Goal: Information Seeking & Learning: Learn about a topic

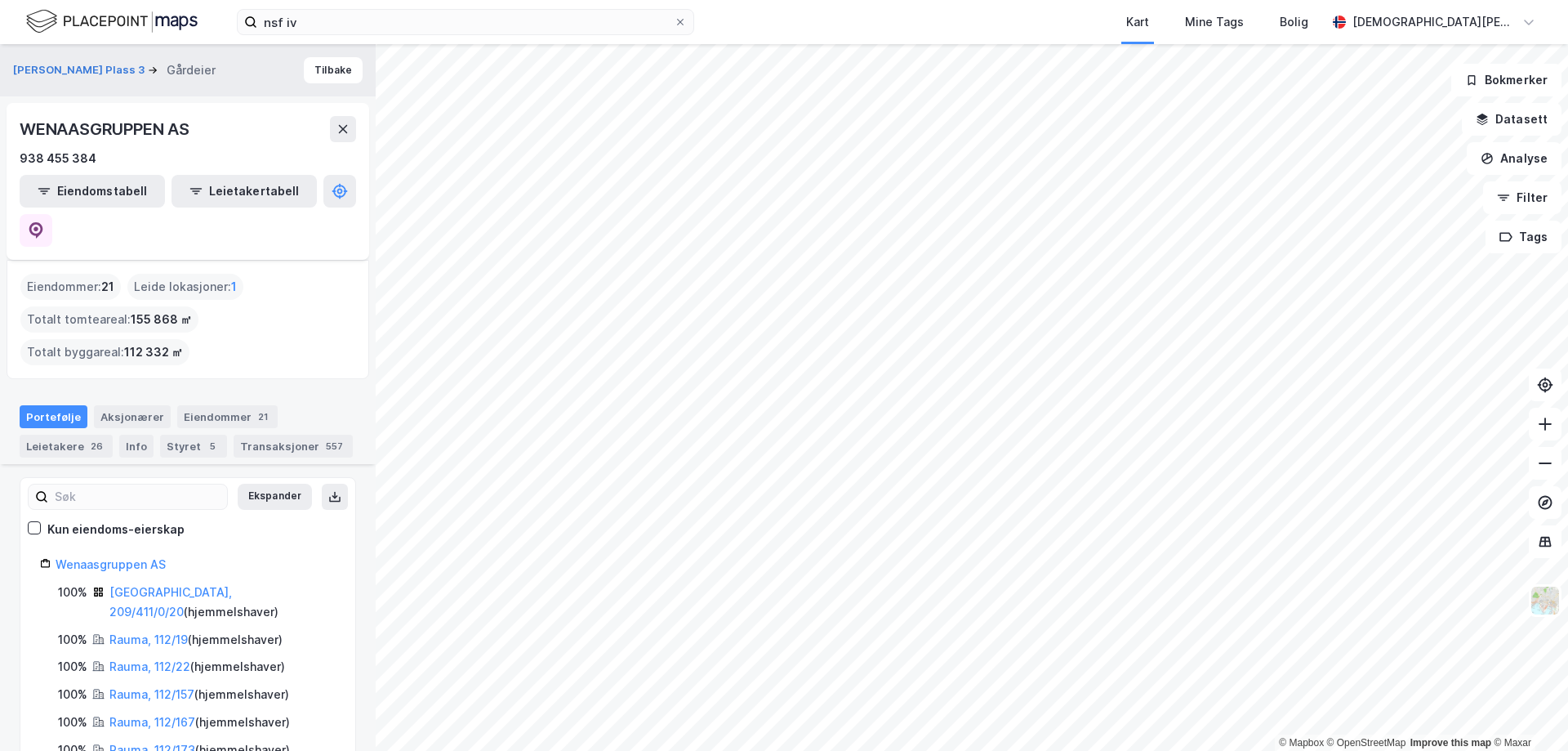
scroll to position [708, 0]
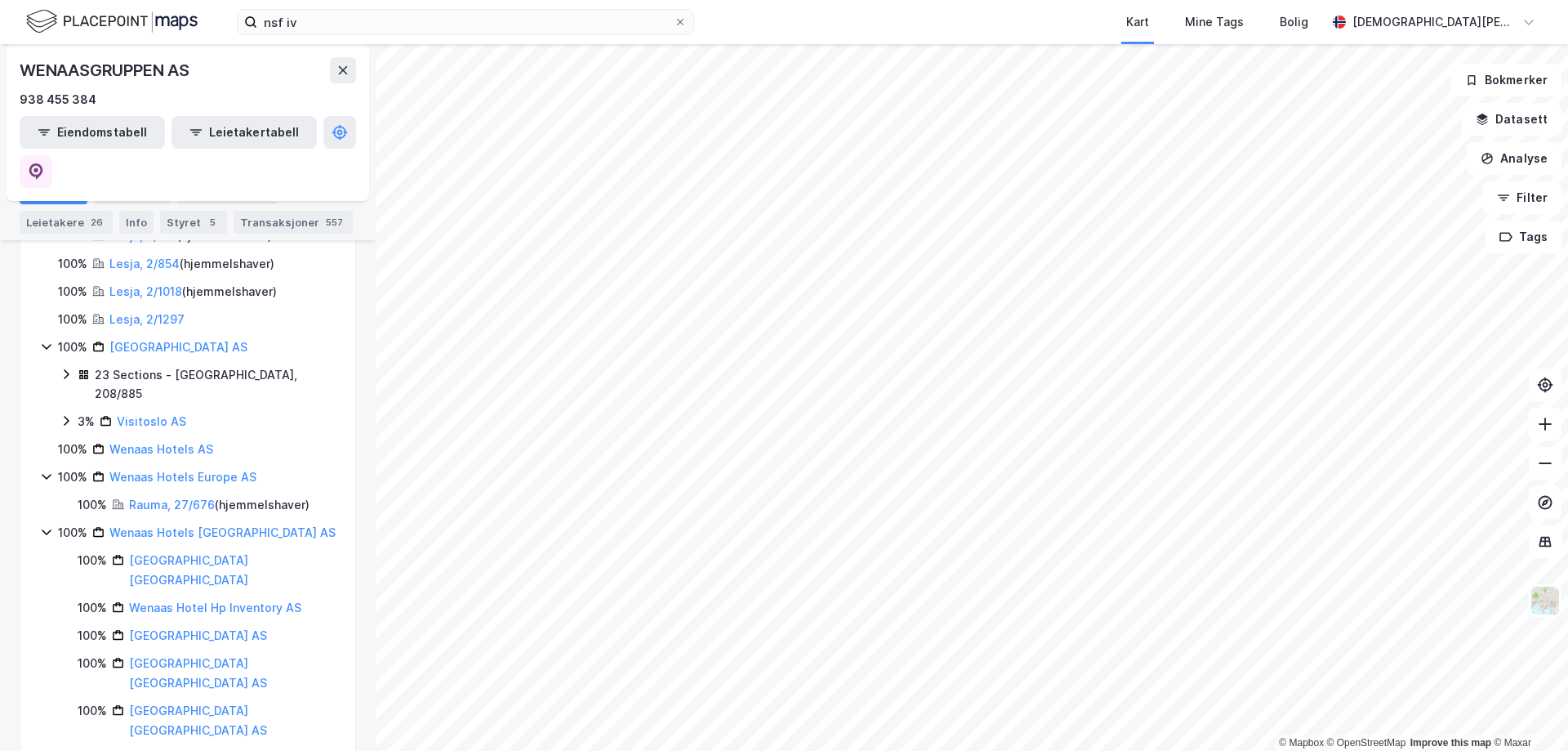
click at [162, 20] on img at bounding box center [112, 21] width 172 height 29
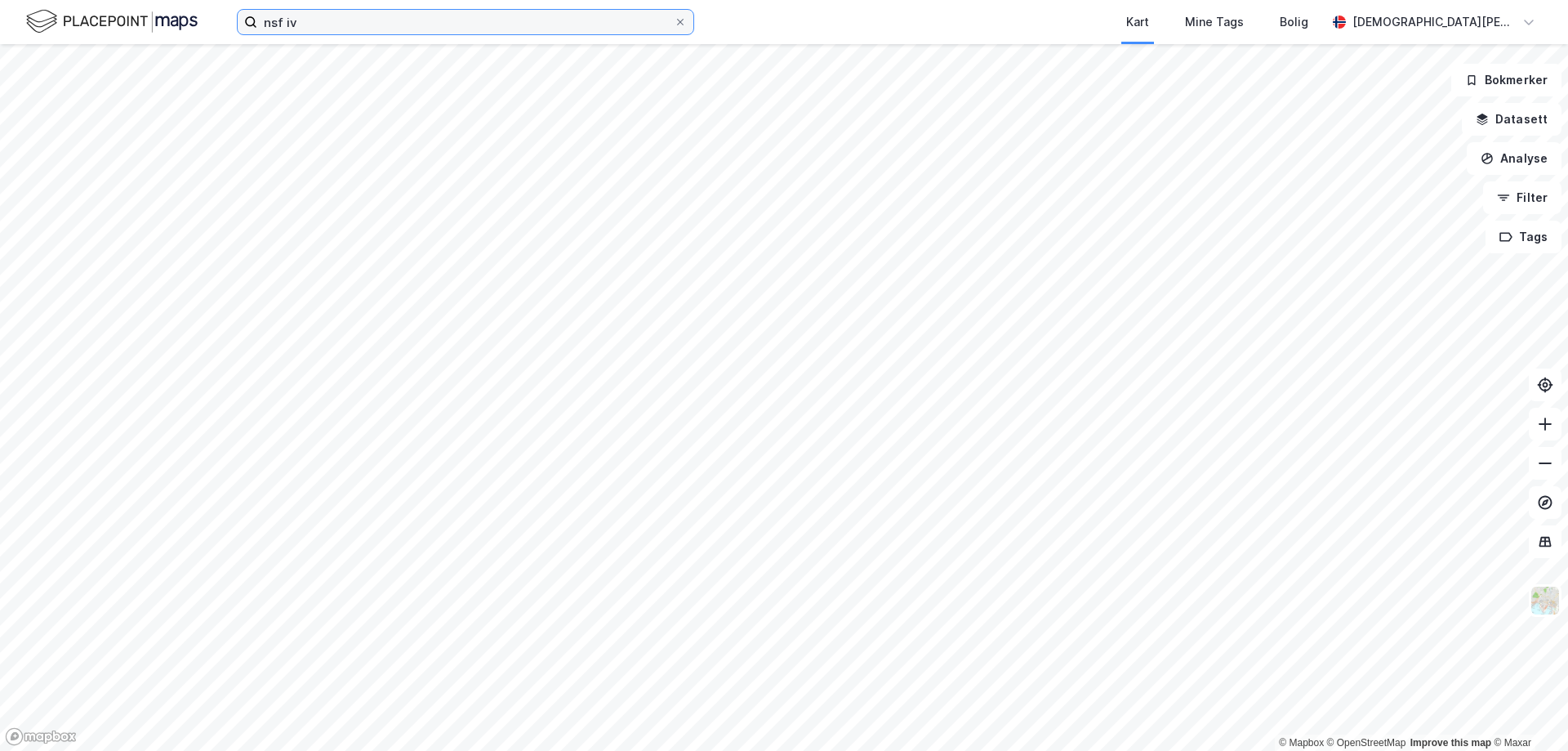
click at [354, 20] on input "nsf iv" at bounding box center [465, 22] width 417 height 24
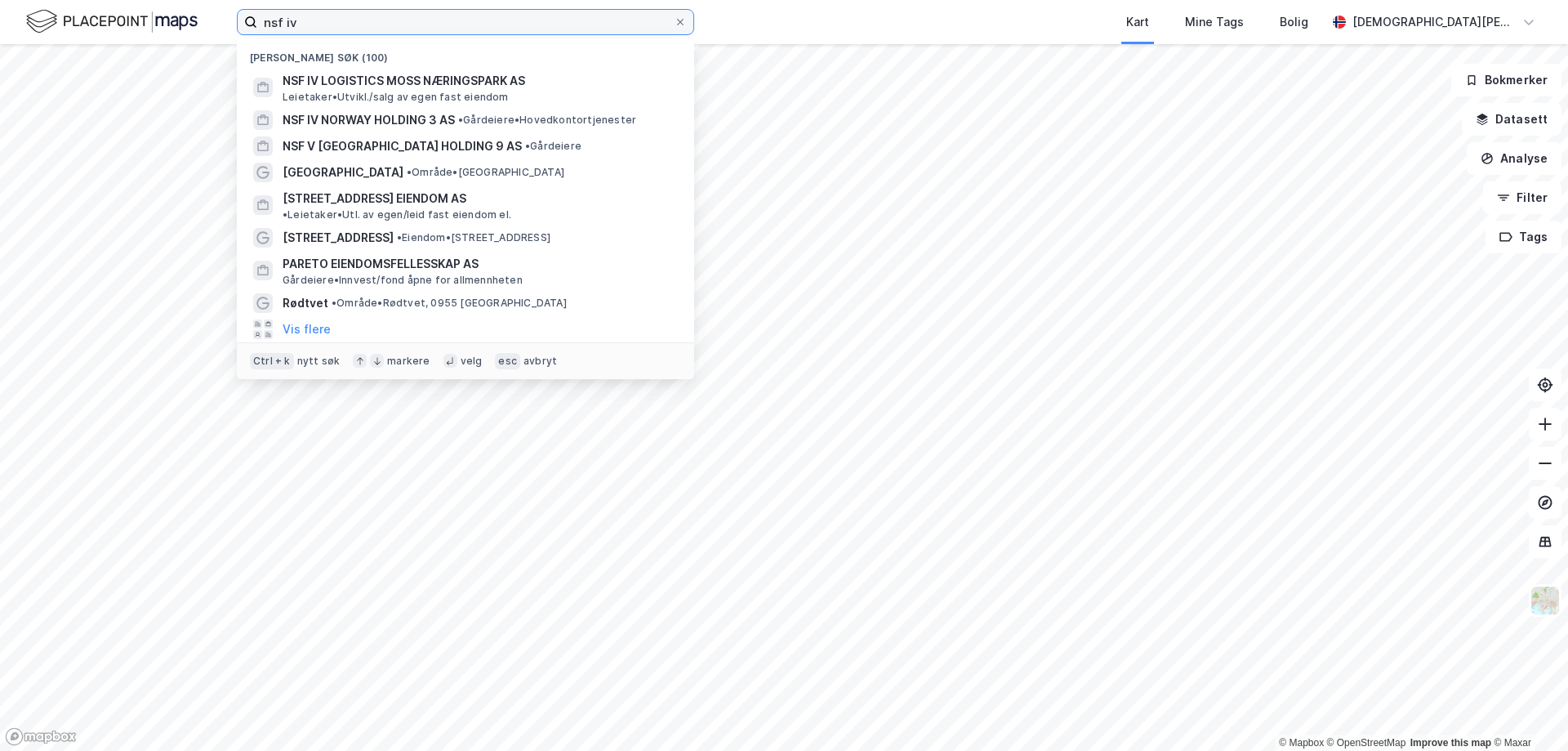
click at [354, 20] on input "nsf iv" at bounding box center [465, 22] width 417 height 24
click at [354, 21] on input "nsf iv" at bounding box center [465, 22] width 417 height 24
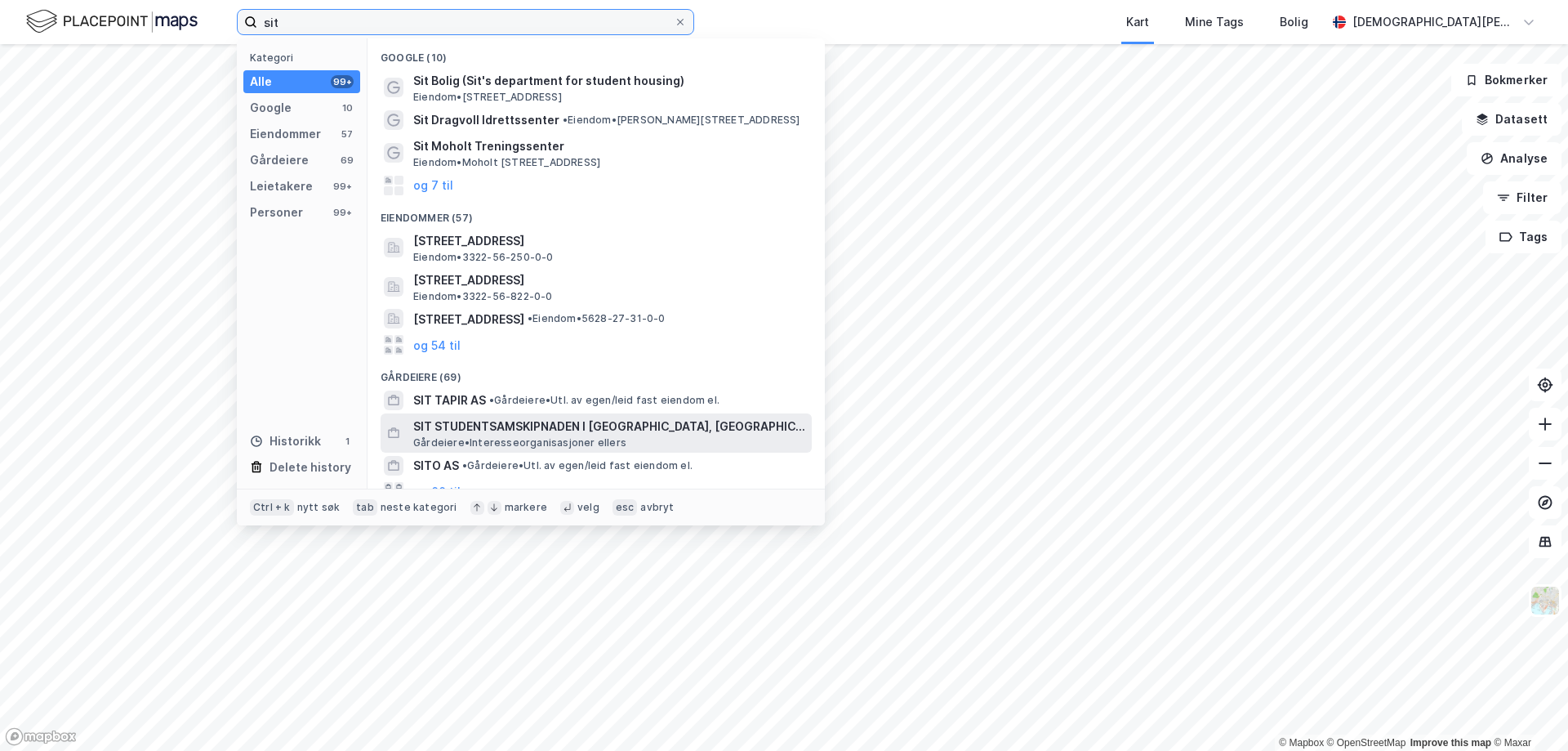
type input "sit"
click at [718, 430] on span "SIT STUDENTSAMSKIPNADEN I [GEOGRAPHIC_DATA], [GEOGRAPHIC_DATA] OG [GEOGRAPHIC_D…" at bounding box center [609, 426] width 392 height 20
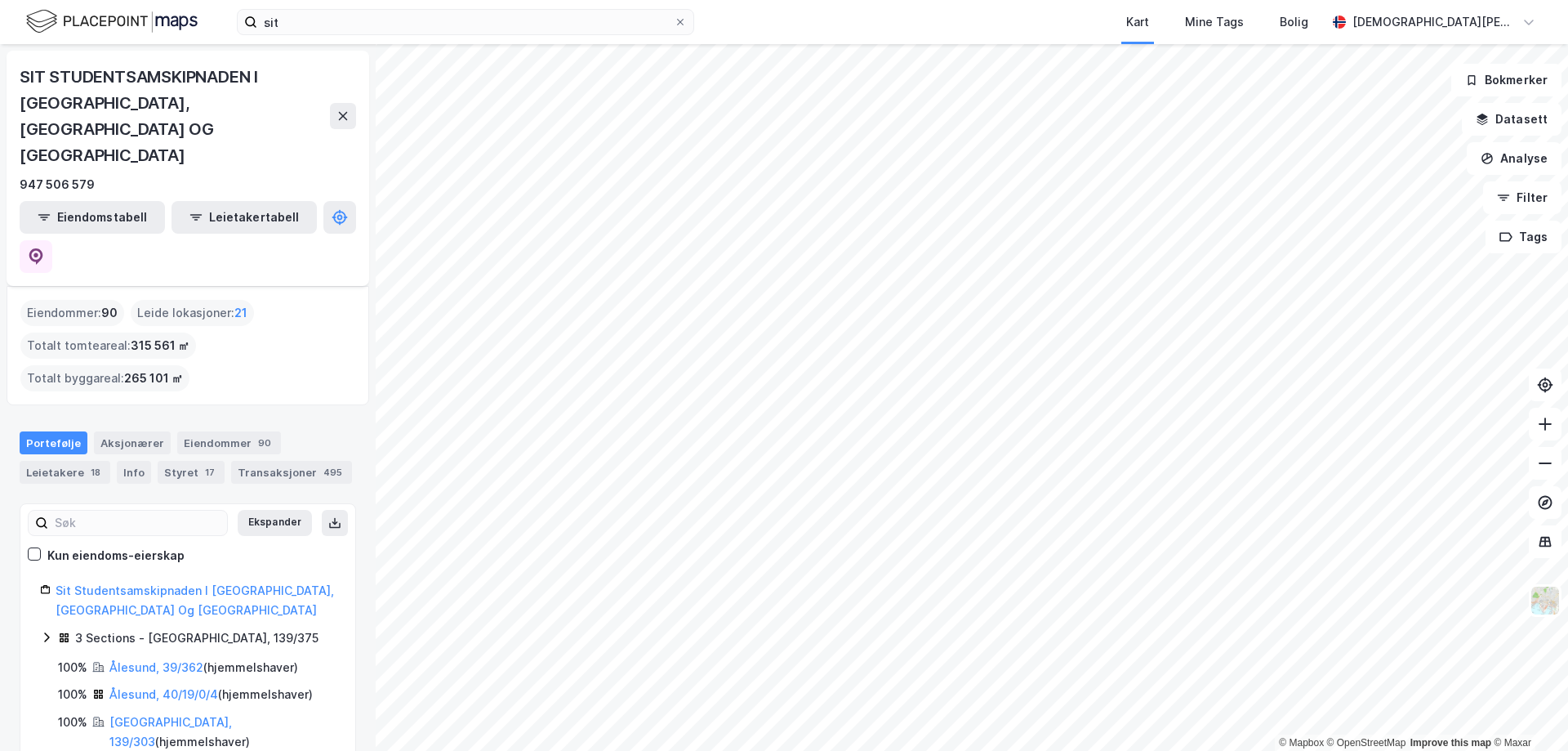
scroll to position [82, 0]
